Goal: Navigation & Orientation: Find specific page/section

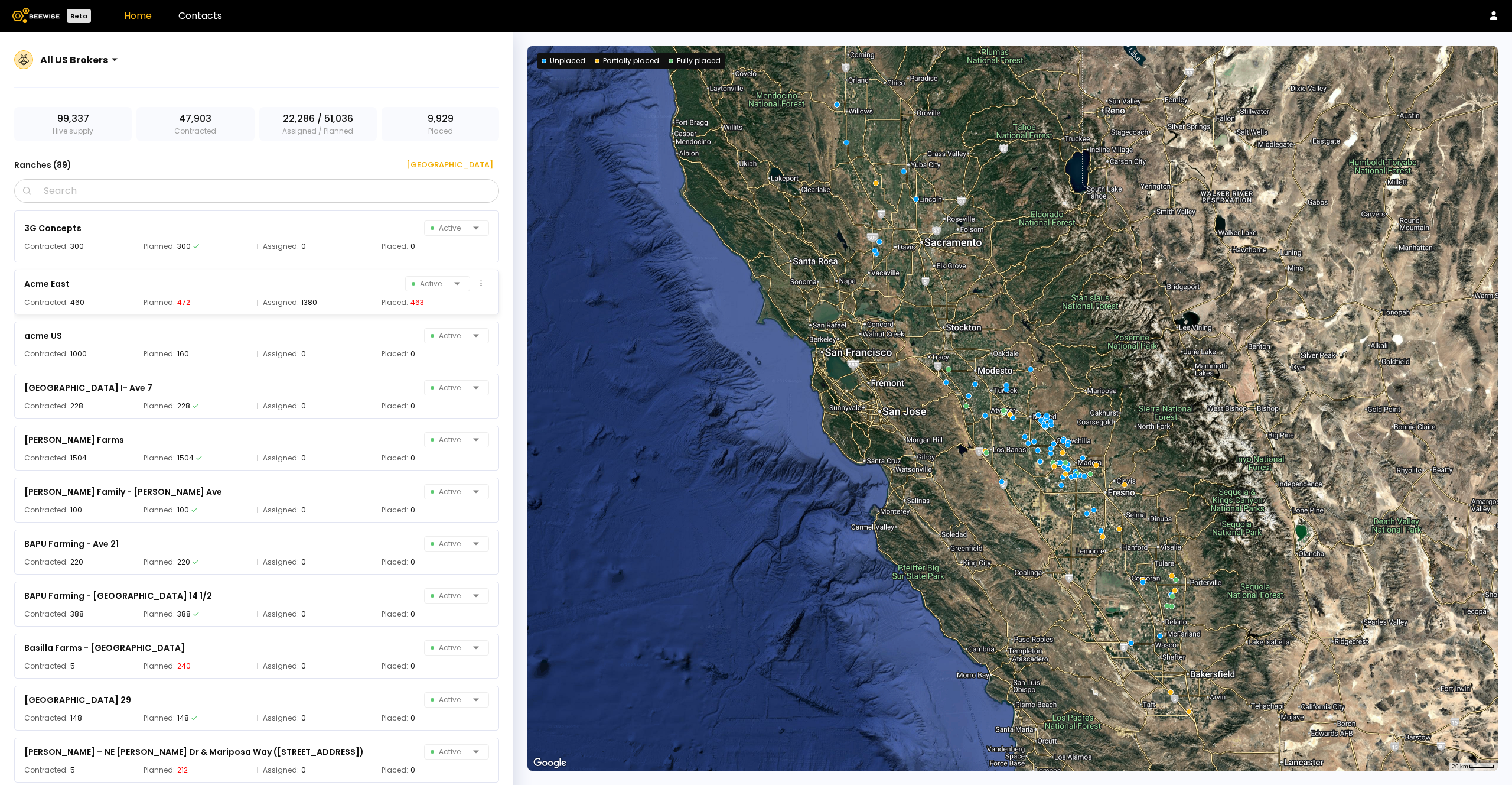
click at [288, 307] on span "Assigned:" at bounding box center [281, 302] width 36 height 12
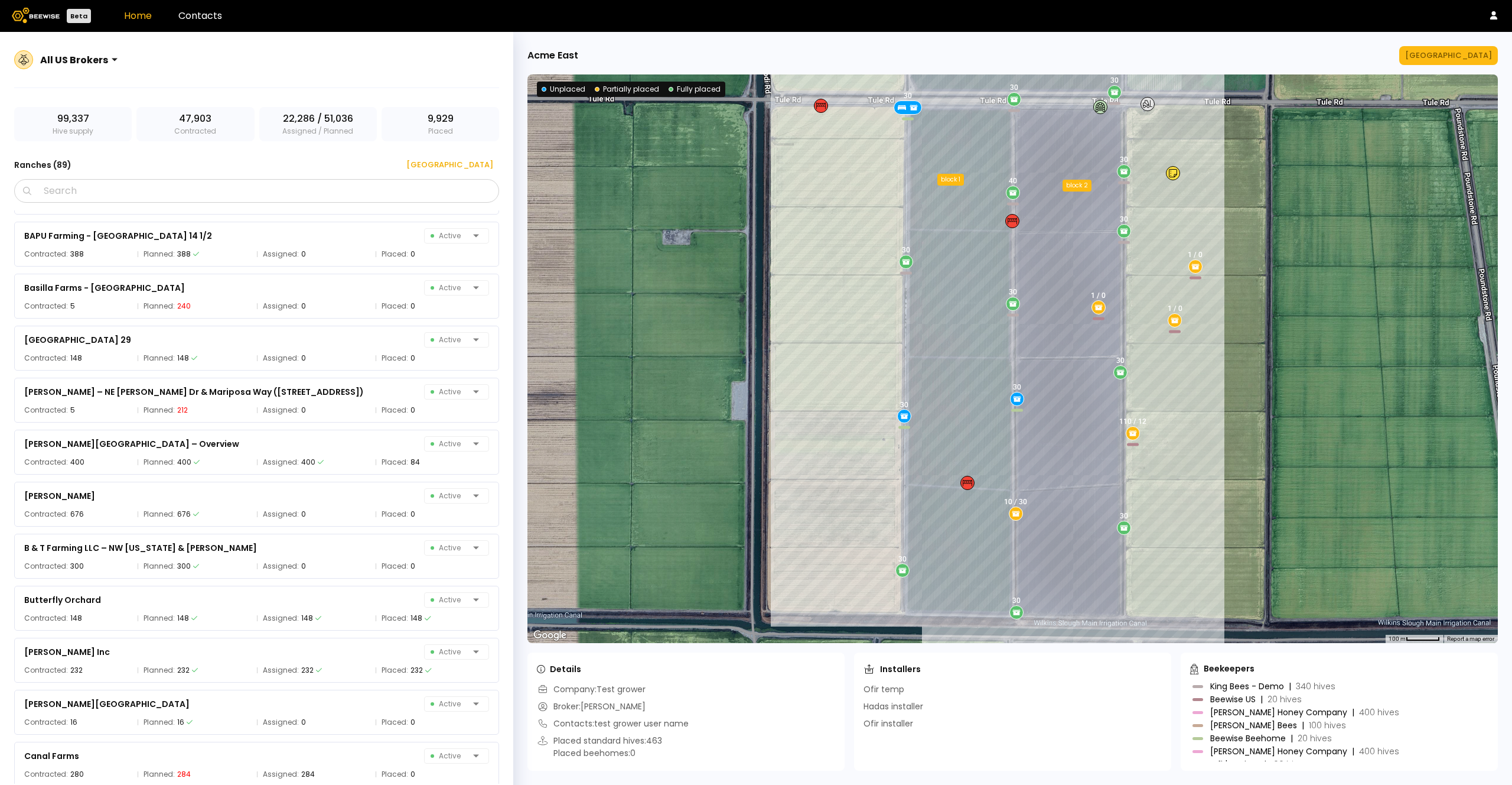
scroll to position [362, 0]
click at [211, 447] on div "[PERSON_NAME][GEOGRAPHIC_DATA] – Overview Active" at bounding box center [256, 441] width 465 height 16
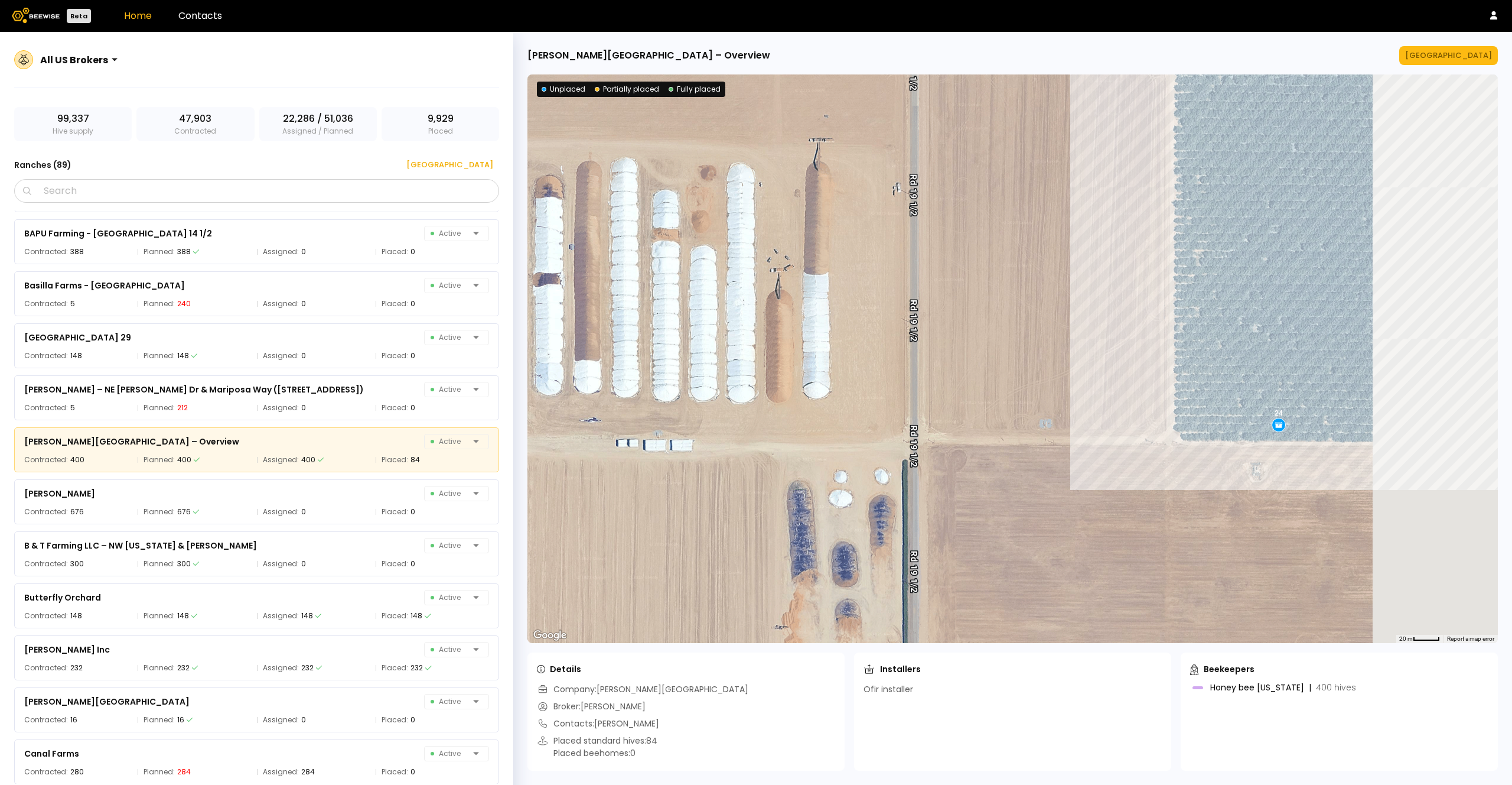
drag, startPoint x: 848, startPoint y: 457, endPoint x: 645, endPoint y: 467, distance: 203.2
click at [641, 467] on div "24 24 16 12 24 24 24 12 24 24 12 24 24 12 12 24 12 12 12 24 24" at bounding box center [1012, 358] width 970 height 569
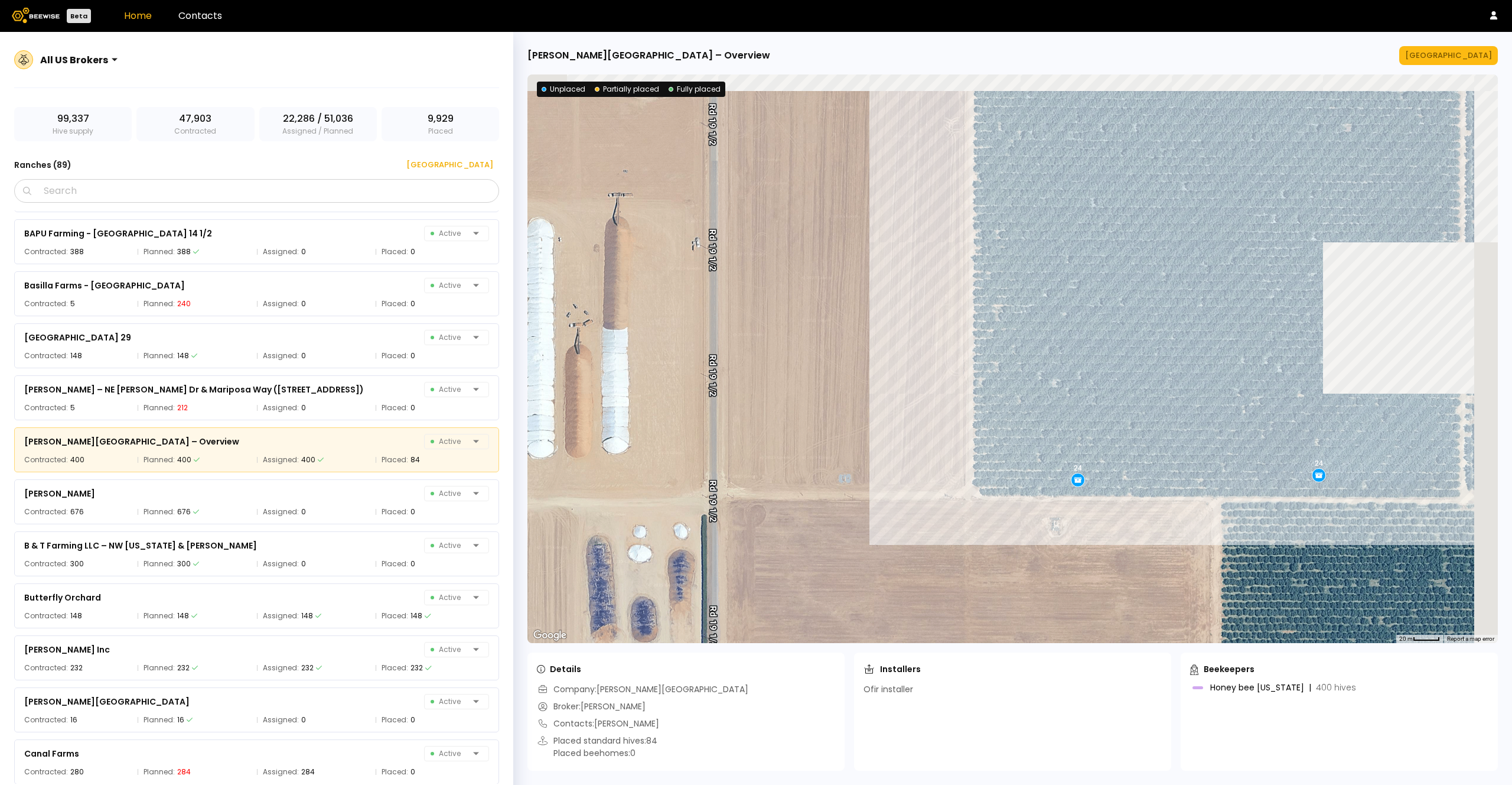
drag, startPoint x: 1291, startPoint y: 474, endPoint x: 1102, endPoint y: 530, distance: 197.1
click at [1102, 530] on div "24 24 16 12 24 24 24 12 24 24 12 24 24 12 12 24 12 12 12 24 24" at bounding box center [1012, 358] width 970 height 569
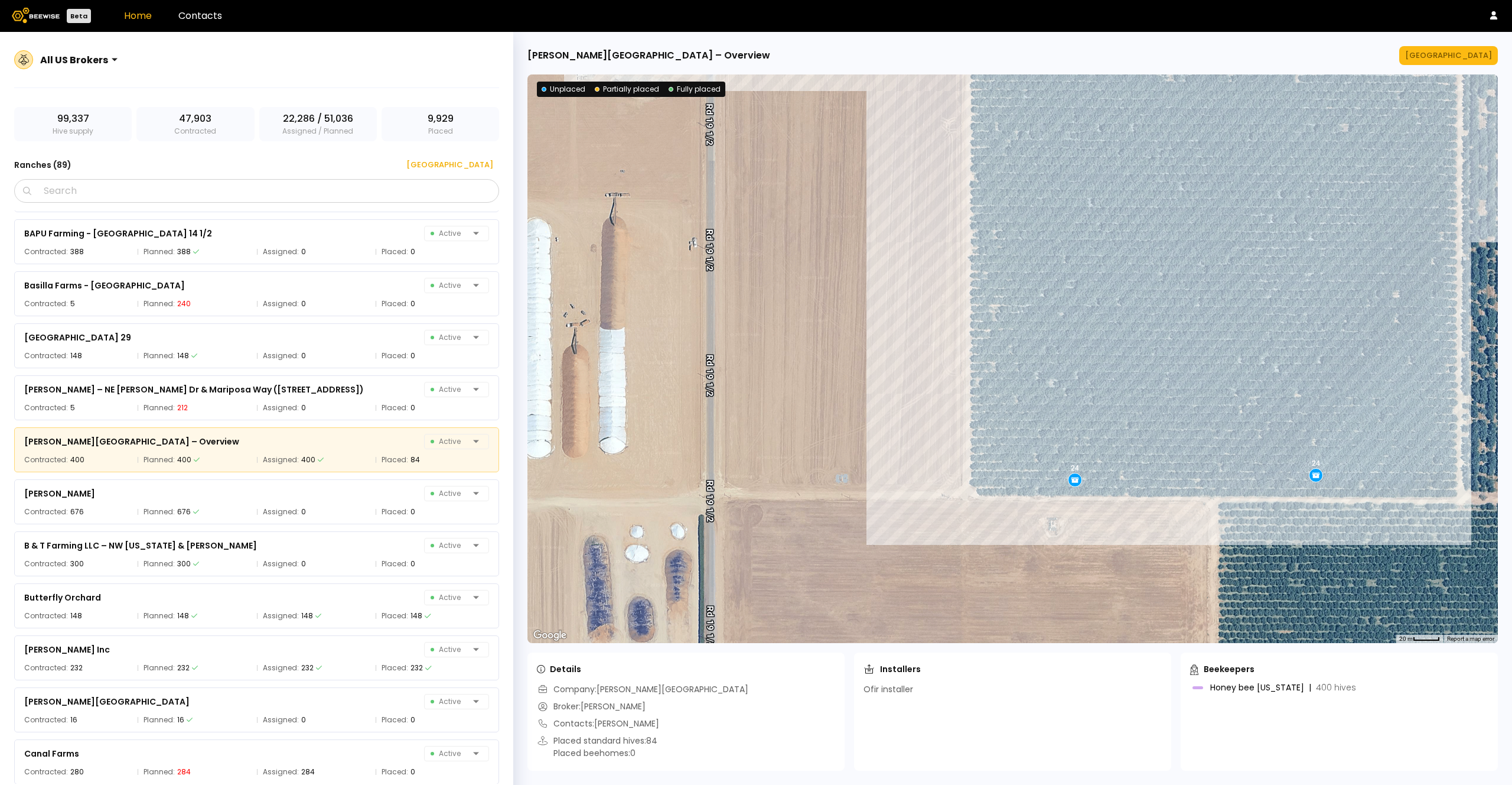
click at [729, 503] on div "24 24 16 12 24 24 24 12 24 24 12 24 24 12 12 24 12 12 12 24 24" at bounding box center [1012, 358] width 970 height 569
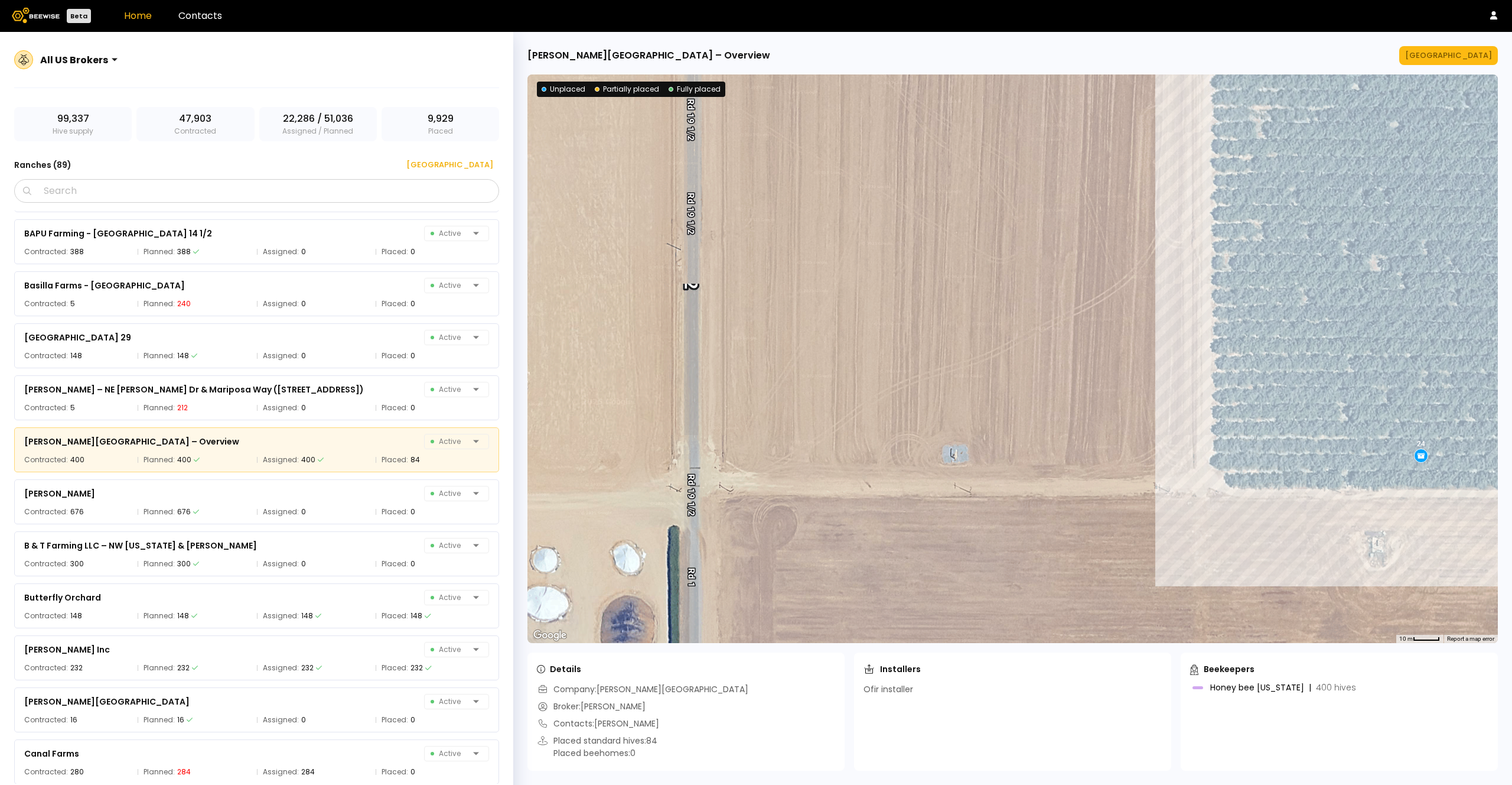
click at [738, 502] on div "24 24 16 12 24 24 24 12 24 24 12 24 24 12 12 24 12 12 12 24 24" at bounding box center [1012, 358] width 970 height 569
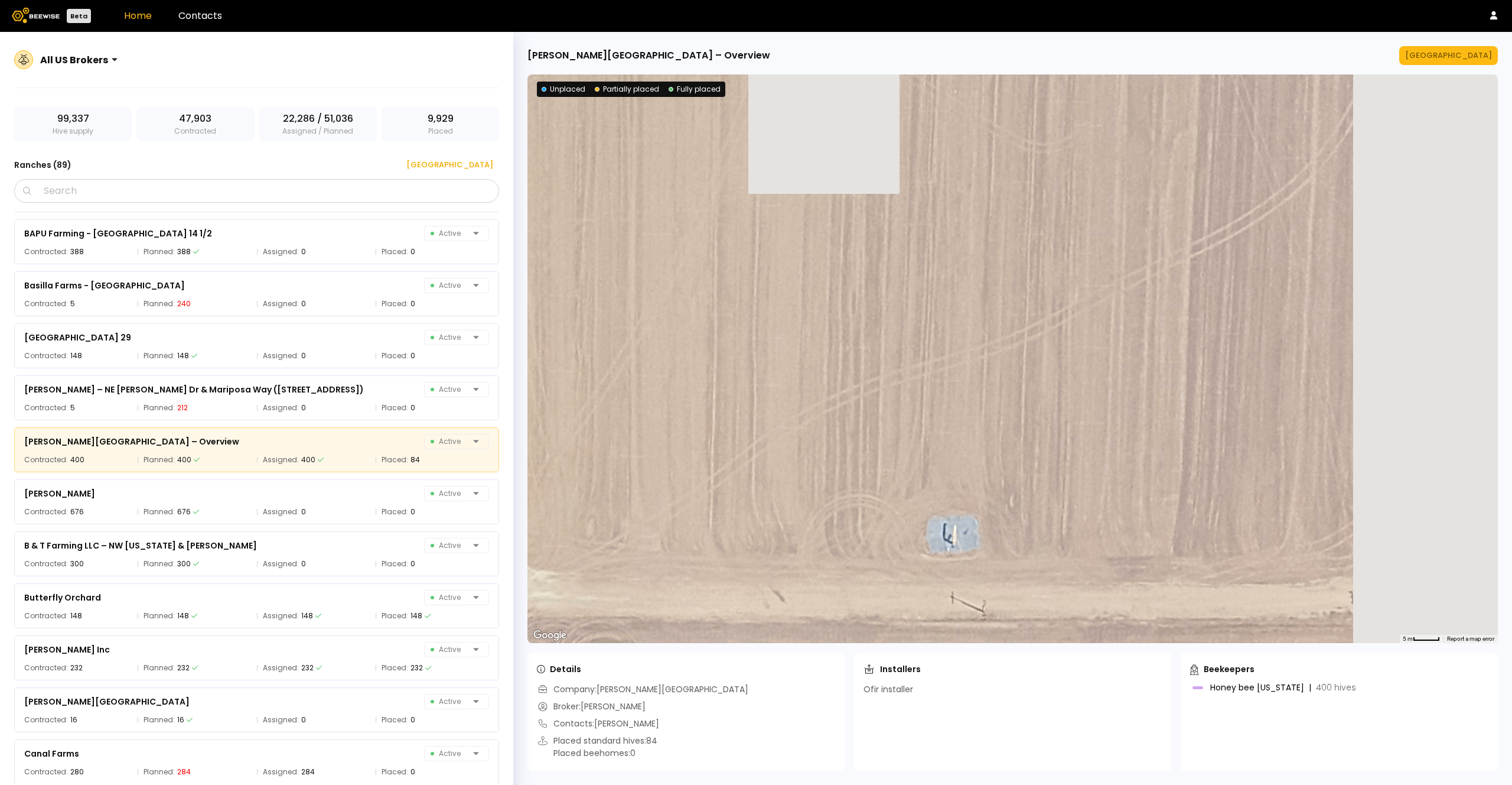
drag, startPoint x: 751, startPoint y: 374, endPoint x: 567, endPoint y: 477, distance: 210.9
click at [555, 481] on div at bounding box center [1012, 358] width 970 height 569
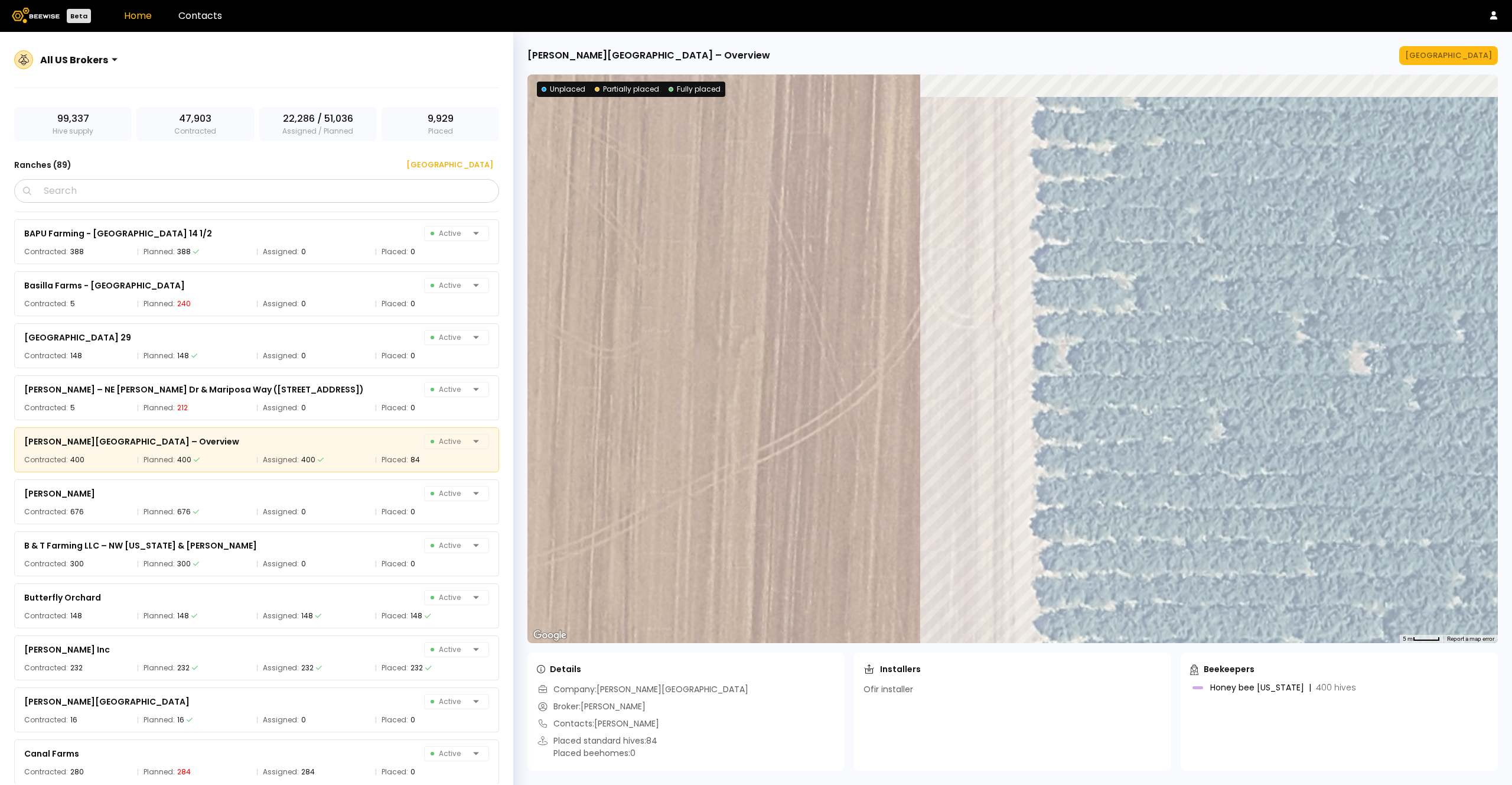
drag, startPoint x: 930, startPoint y: 160, endPoint x: 536, endPoint y: 343, distance: 434.4
click at [536, 343] on div "24 24 16 12 24 24 24 12 24 24 12 24 24 12 12 24 12 12 12 24 24" at bounding box center [1012, 358] width 970 height 569
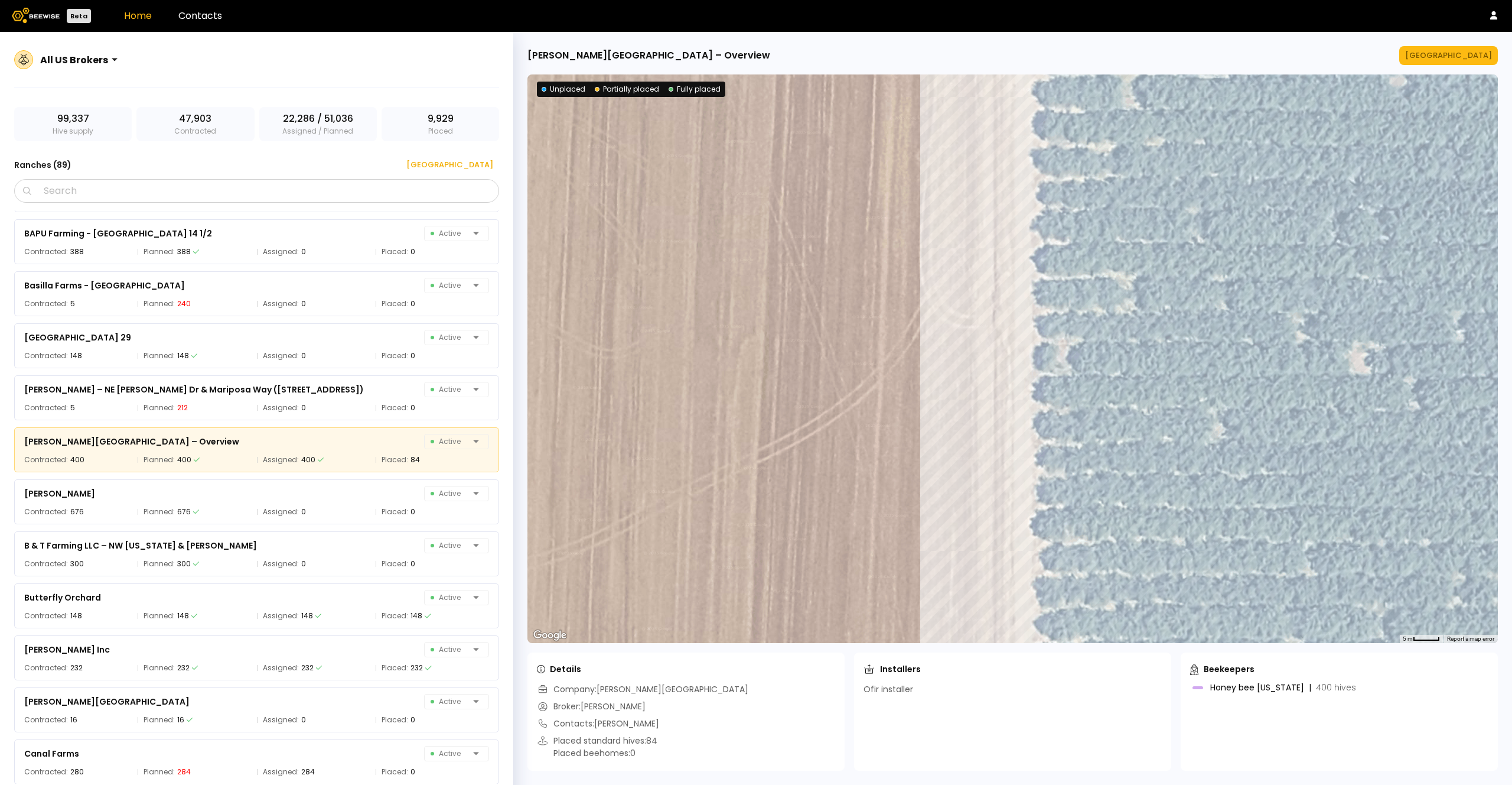
click at [1204, 325] on div "24 24 16 12 24 24 24 12 24 24 12 24 24 12 12 24 12 12 12 24 24" at bounding box center [1012, 358] width 970 height 569
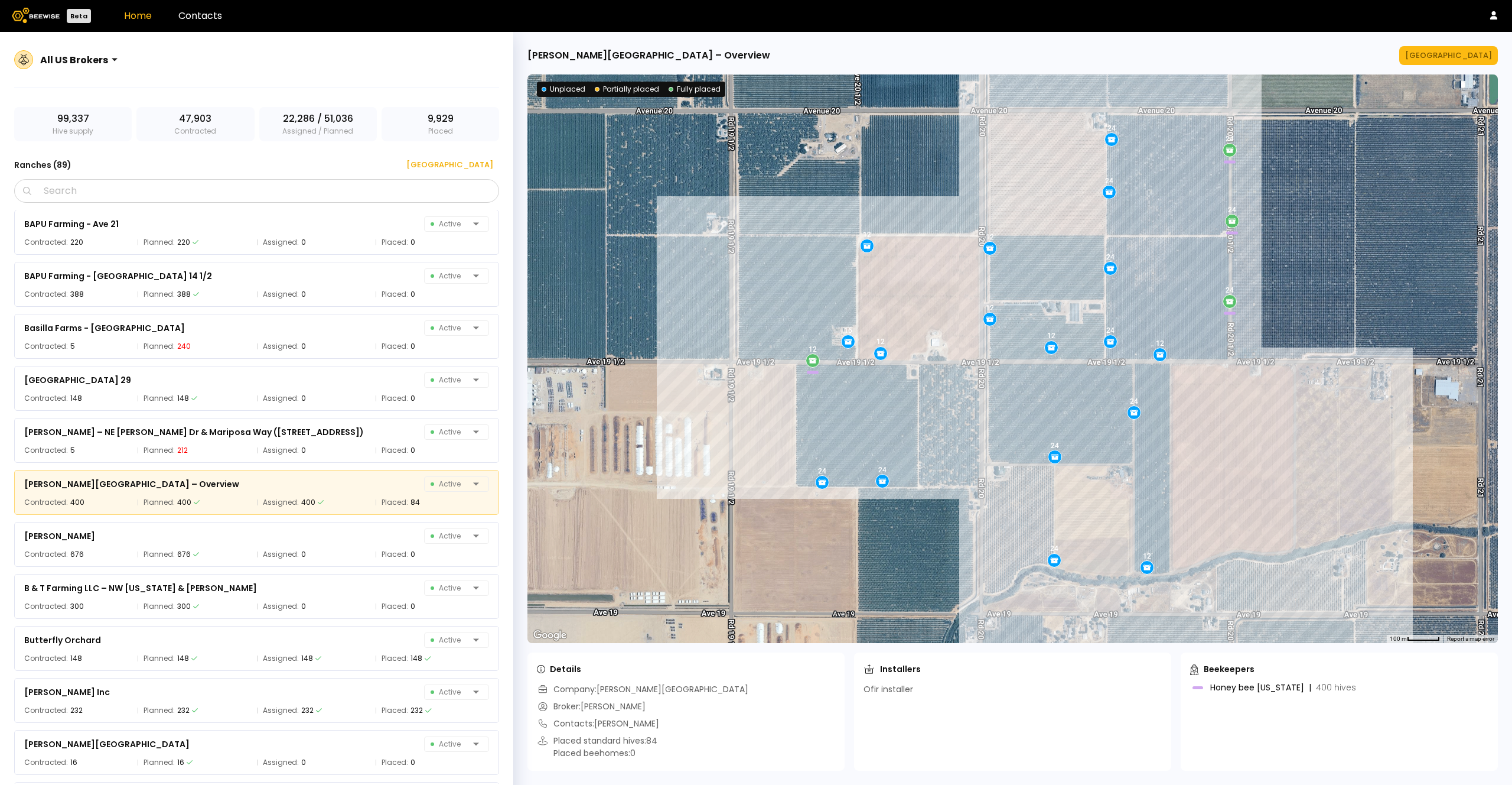
scroll to position [311, 0]
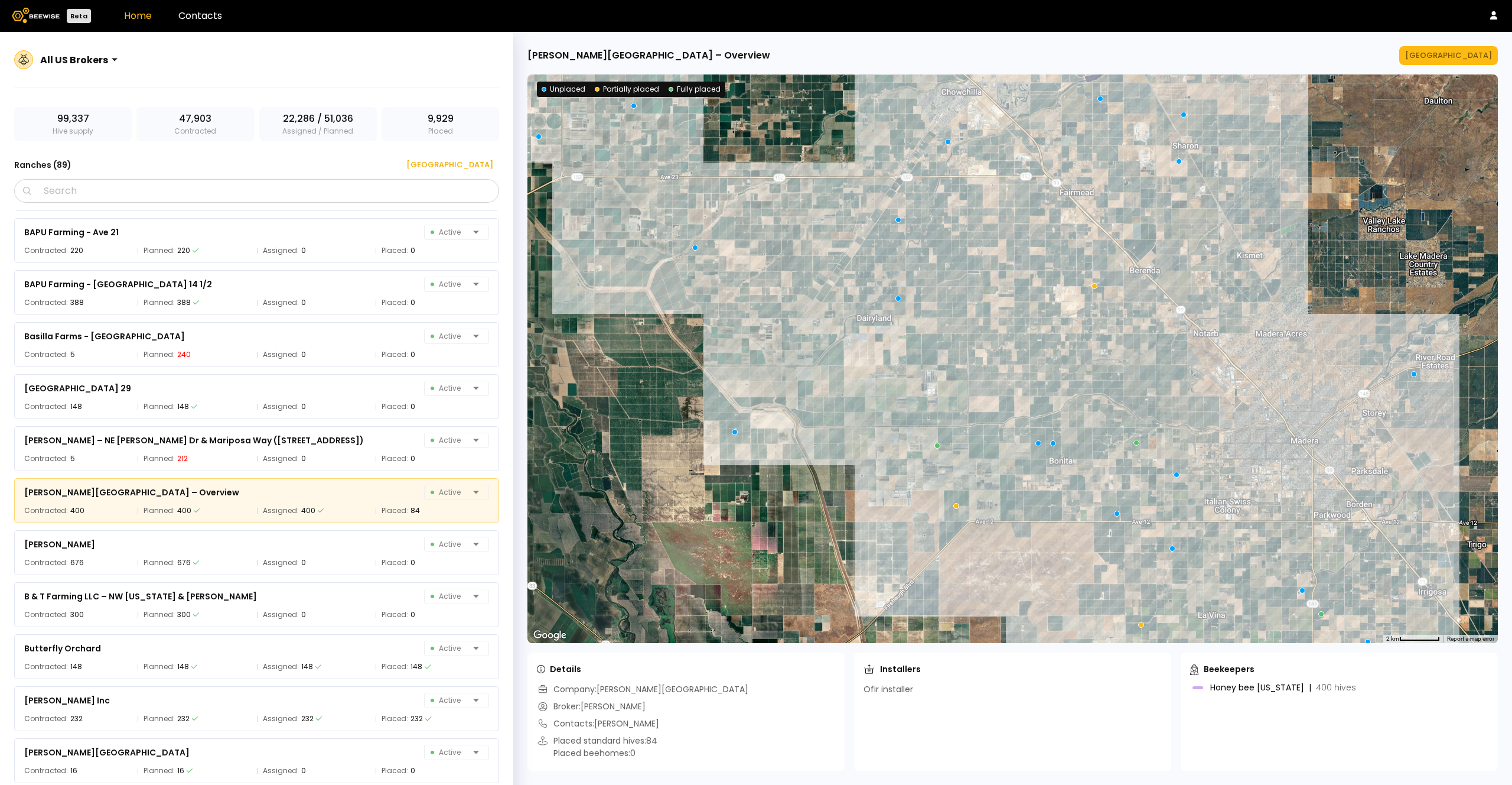
click at [1036, 446] on div at bounding box center [1012, 358] width 970 height 569
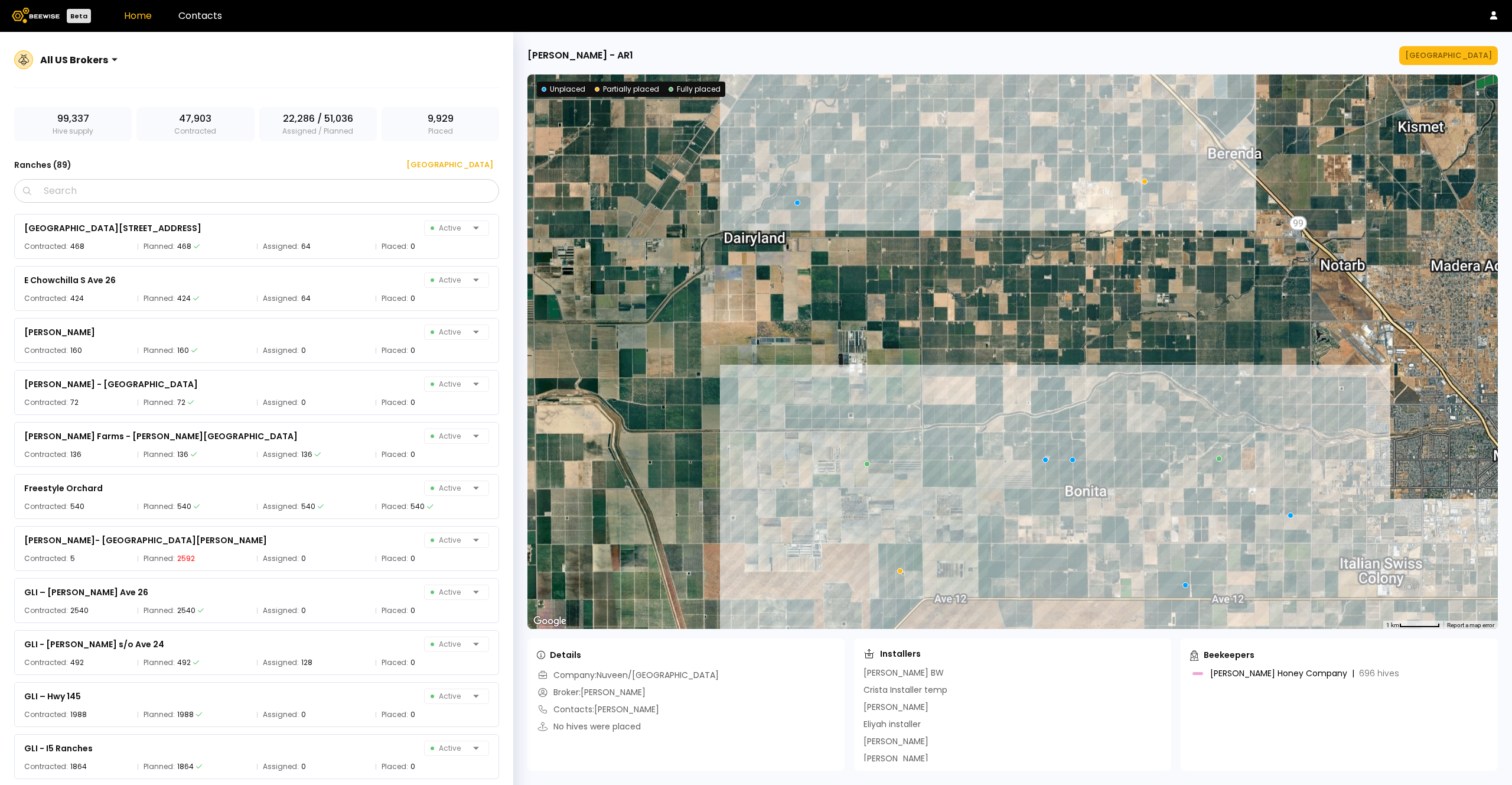
scroll to position [2964, 0]
